Goal: Transaction & Acquisition: Purchase product/service

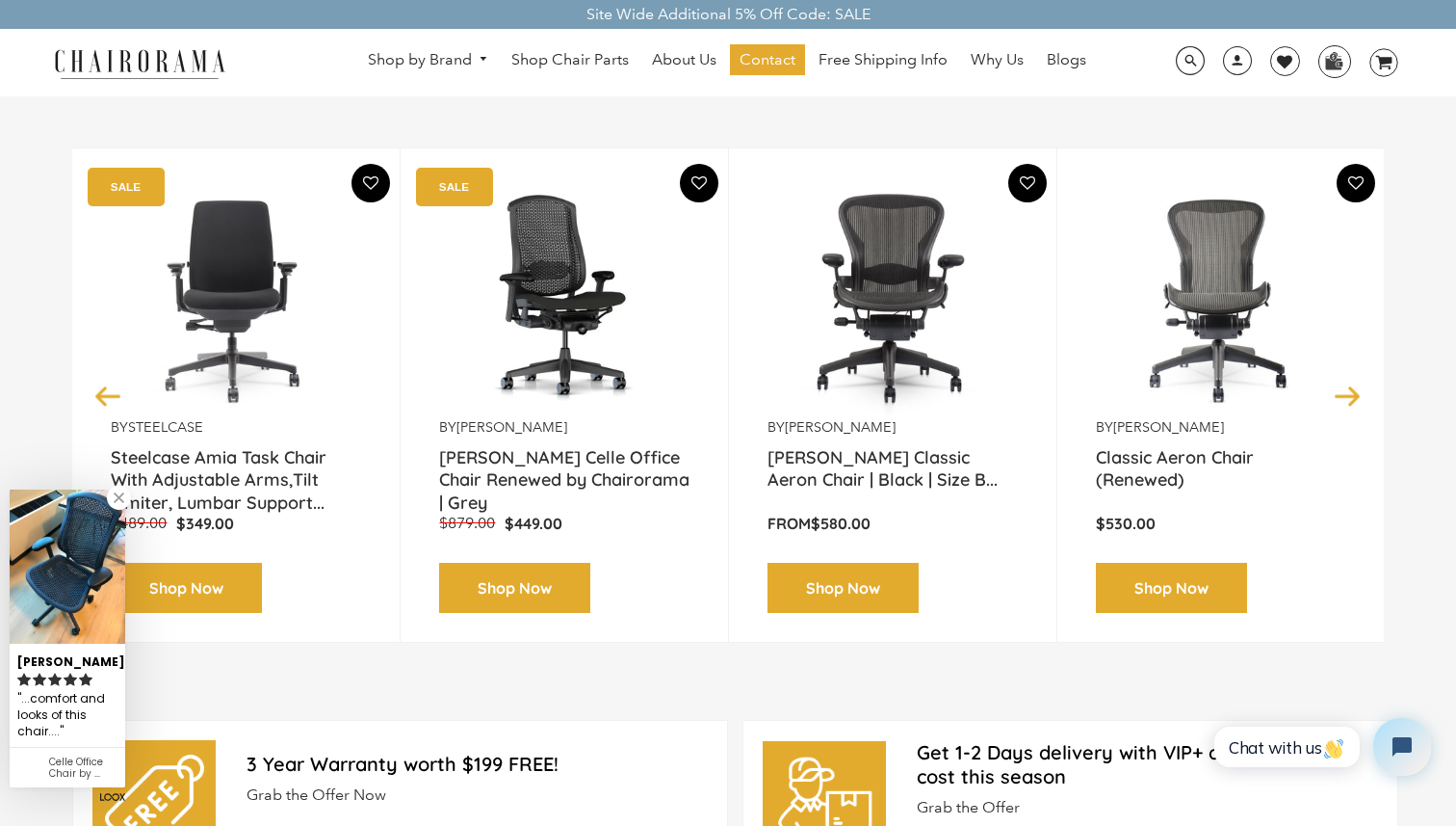
scroll to position [230, 0]
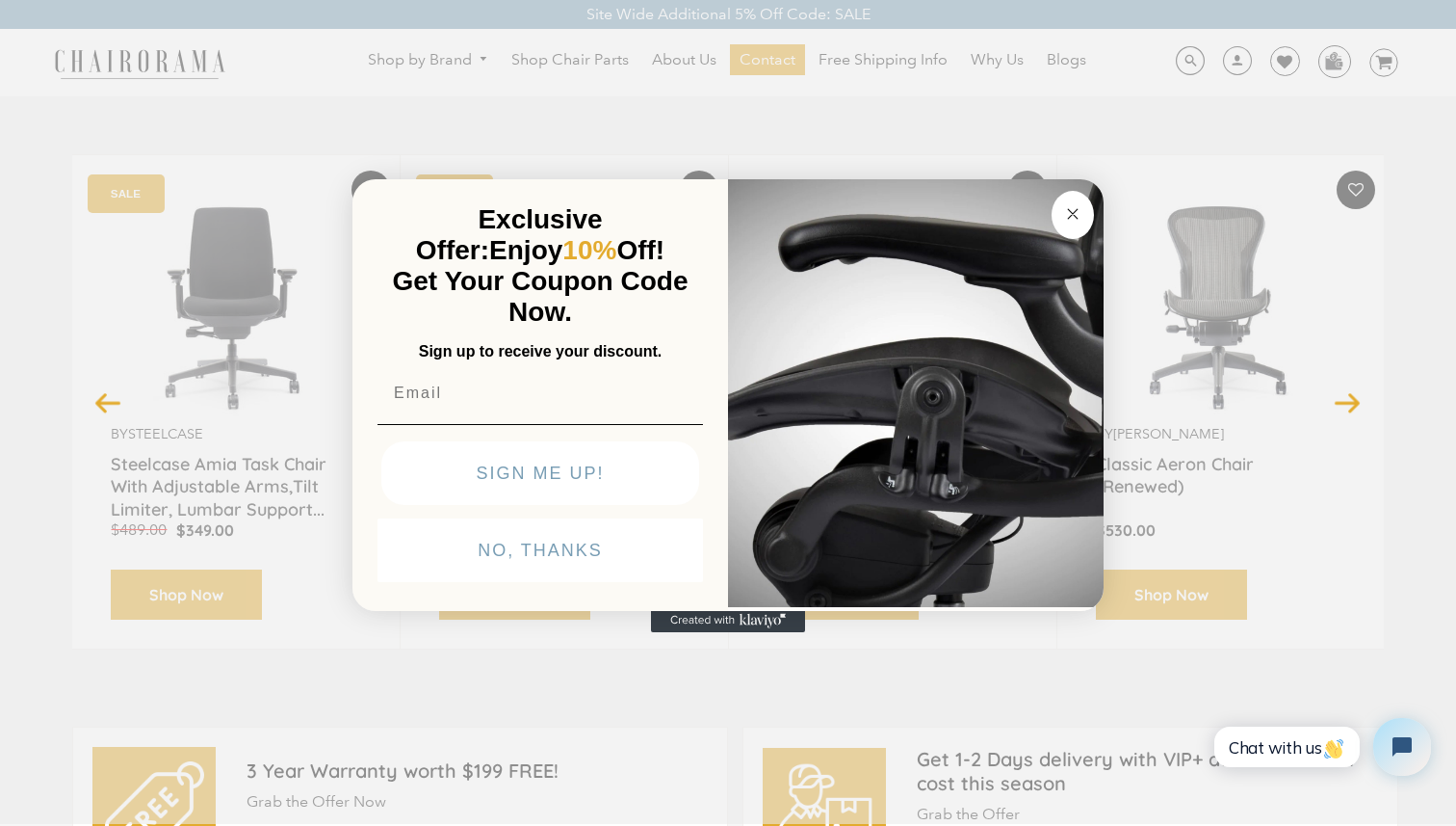
click at [1071, 209] on icon "Close dialog" at bounding box center [1073, 214] width 10 height 10
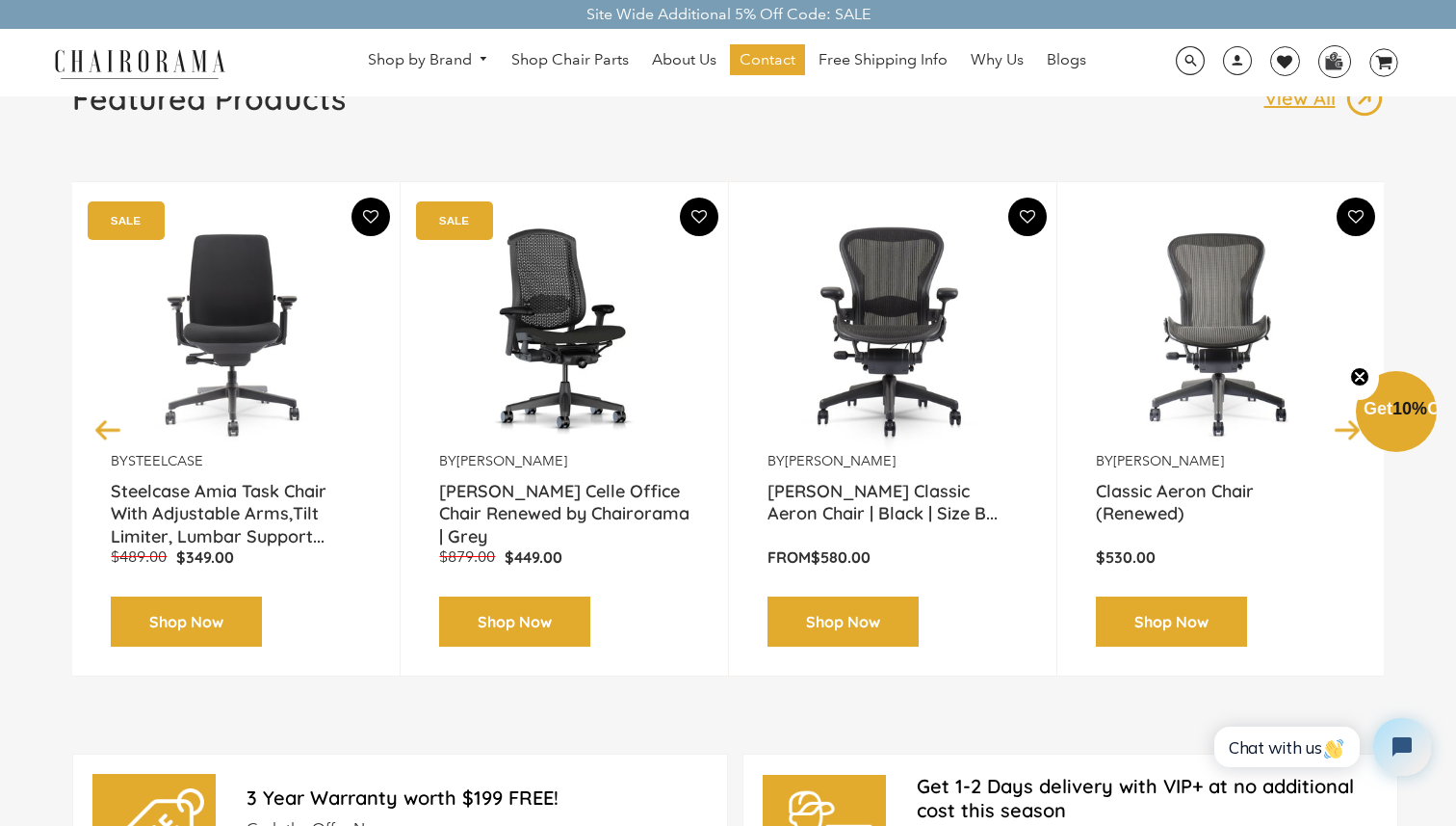
click at [870, 614] on link "Shop Now" at bounding box center [843, 621] width 152 height 51
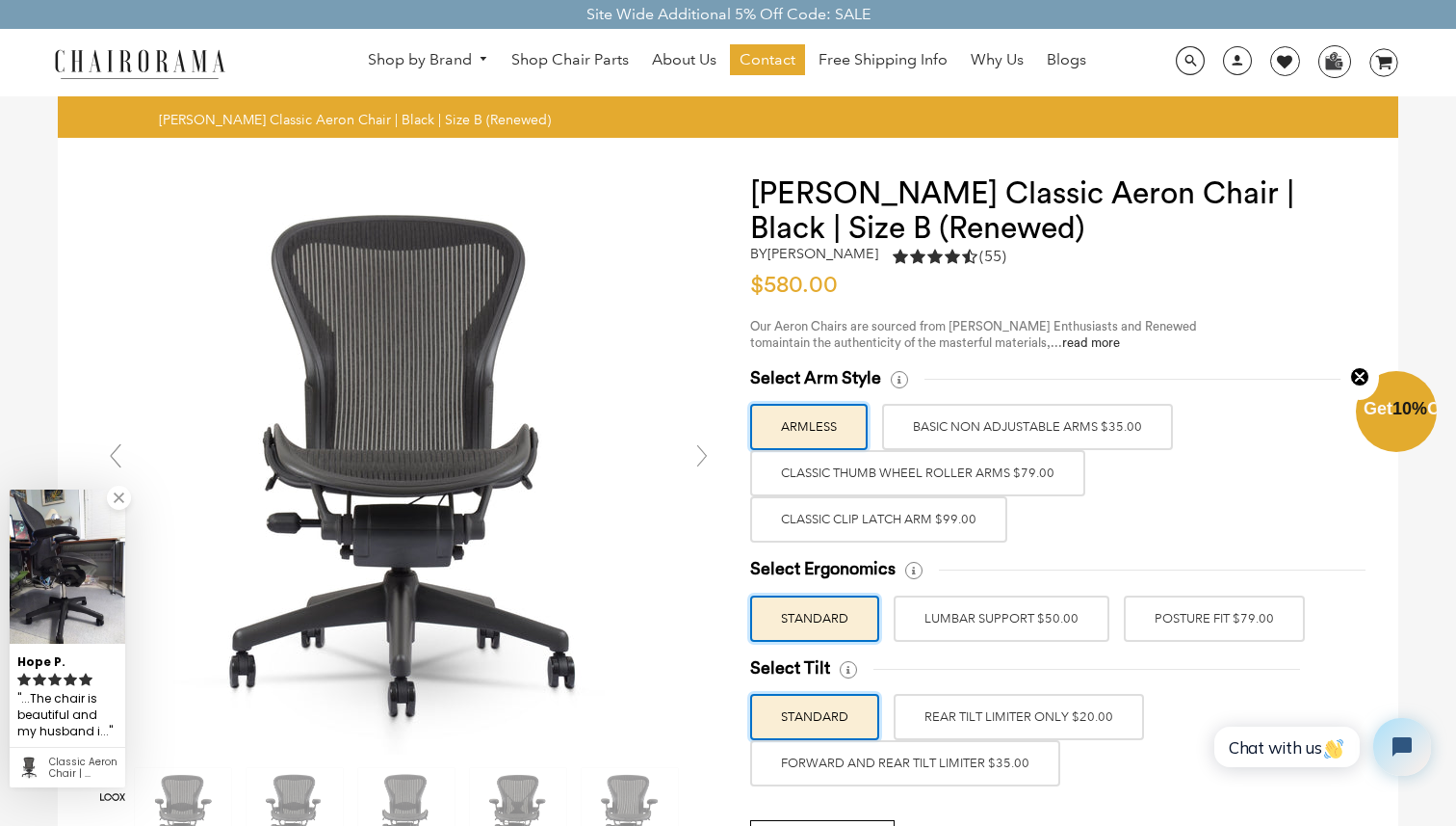
click at [1088, 427] on label "BASIC NON ADJUSTABLE ARMS $35.00" at bounding box center [1027, 427] width 291 height 46
click at [0, 0] on input "BASIC NON ADJUSTABLE ARMS $35.00" at bounding box center [0, 0] width 0 height 0
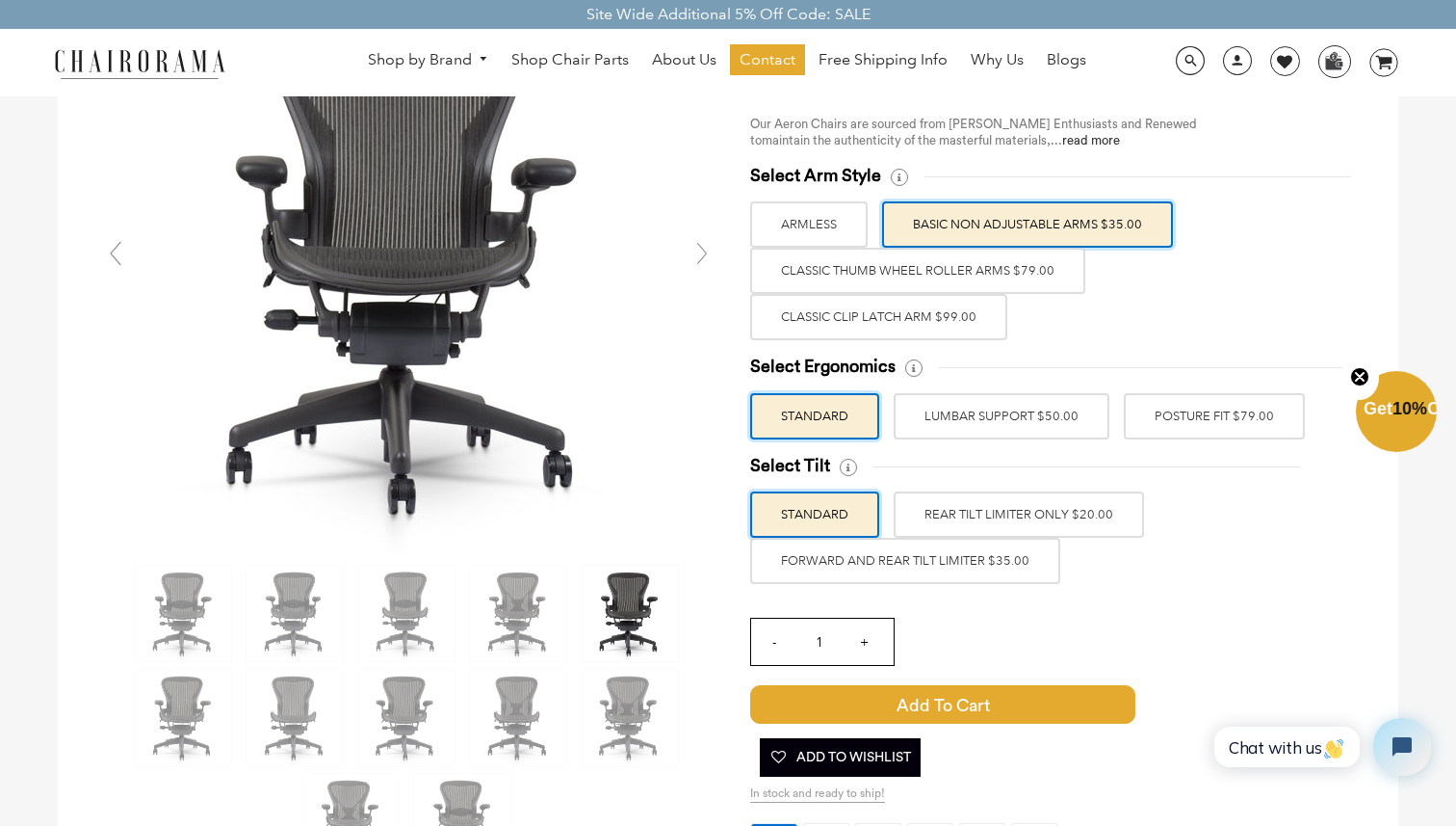
scroll to position [204, 0]
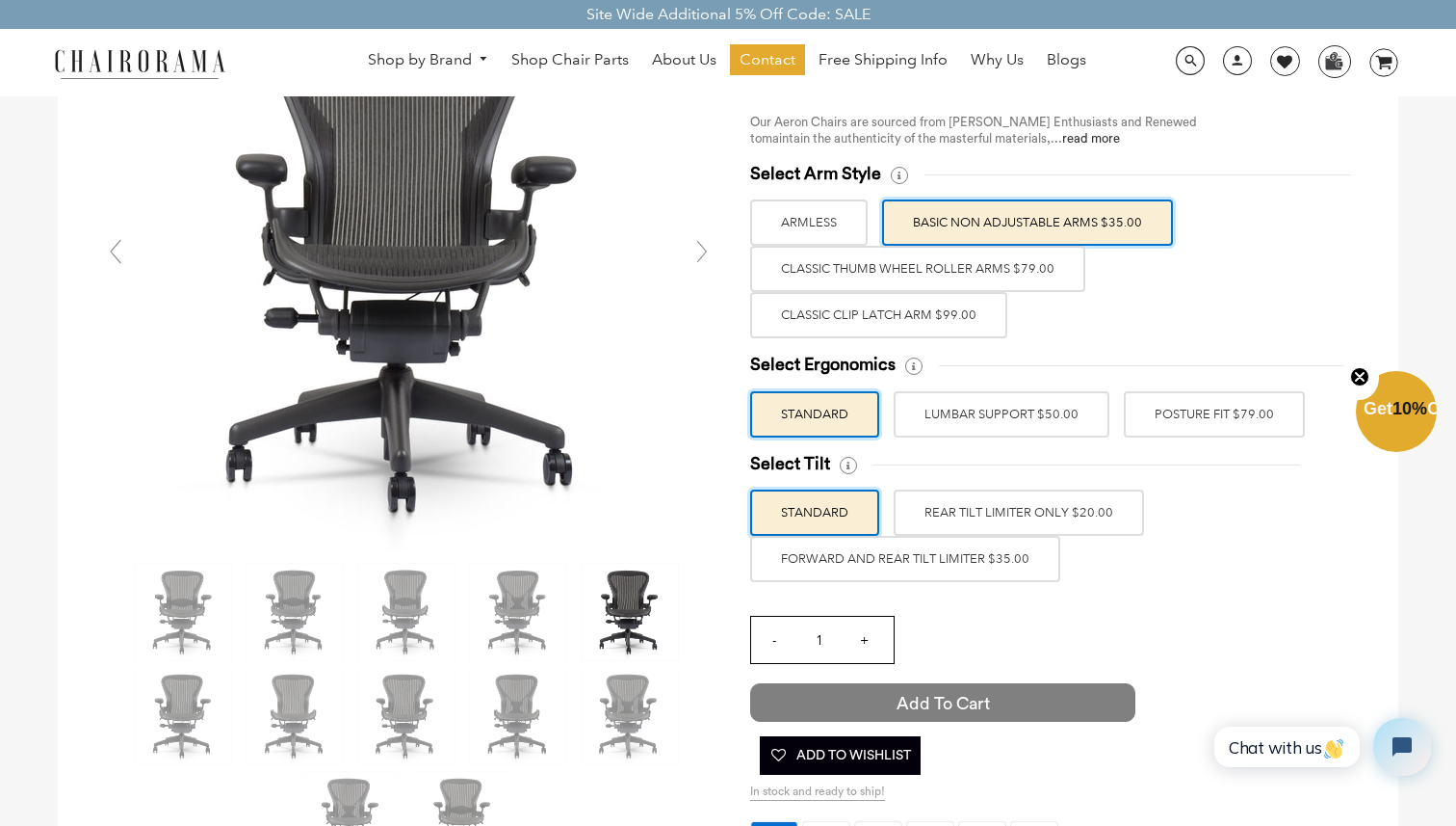
click at [984, 713] on span "Add to Cart" at bounding box center [942, 702] width 385 height 39
